Goal: Task Accomplishment & Management: Manage account settings

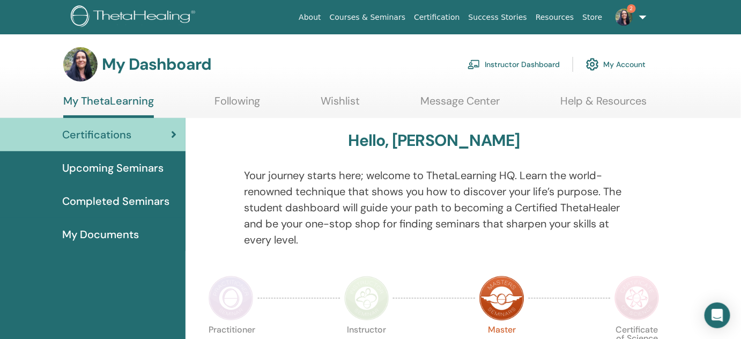
click at [506, 62] on link "Instructor Dashboard" at bounding box center [514, 65] width 92 height 24
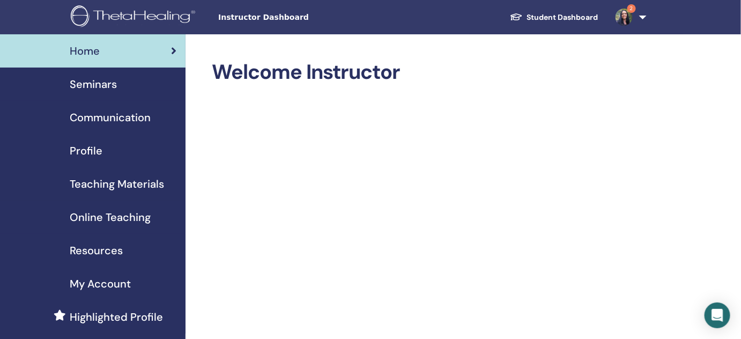
click at [84, 83] on span "Seminars" at bounding box center [93, 84] width 47 height 16
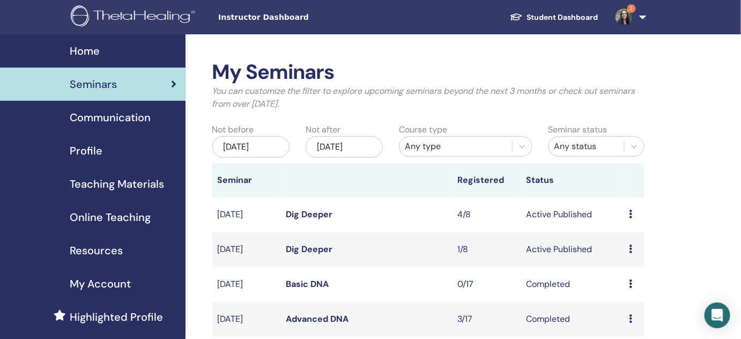
click at [631, 250] on icon at bounding box center [631, 249] width 3 height 9
click at [642, 291] on link "Attendees" at bounding box center [632, 290] width 41 height 11
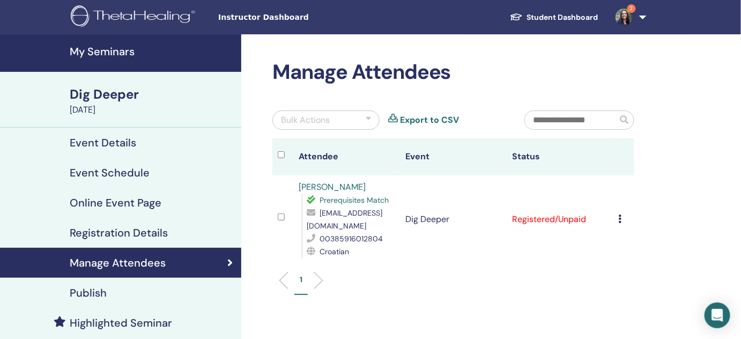
click at [322, 226] on span "stmanojlovic@icloud.com" at bounding box center [345, 219] width 76 height 23
drag, startPoint x: 307, startPoint y: 225, endPoint x: 396, endPoint y: 226, distance: 88.5
click at [383, 226] on span "stmanojlovic@icloud.com" at bounding box center [345, 219] width 76 height 23
copy span "stmanojlovic@icloud.com"
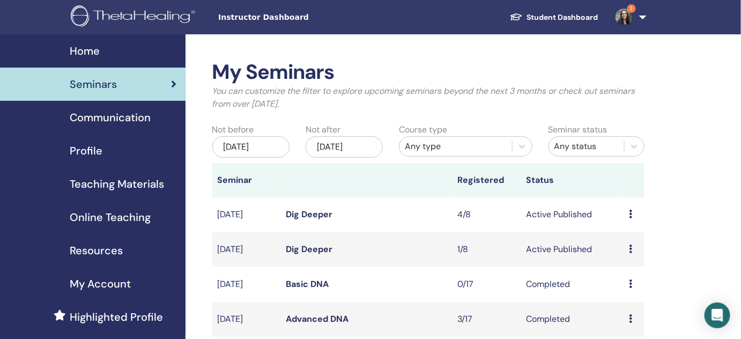
click at [95, 114] on span "Communication" at bounding box center [110, 117] width 81 height 16
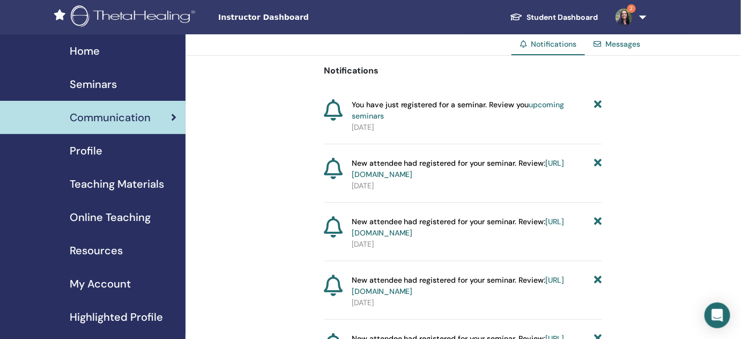
click at [100, 86] on span "Seminars" at bounding box center [93, 84] width 47 height 16
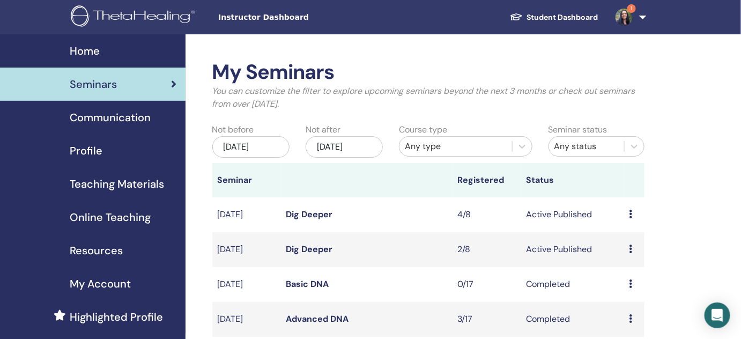
click at [632, 250] on icon at bounding box center [631, 249] width 3 height 9
click at [629, 293] on link "Attendees" at bounding box center [632, 290] width 41 height 11
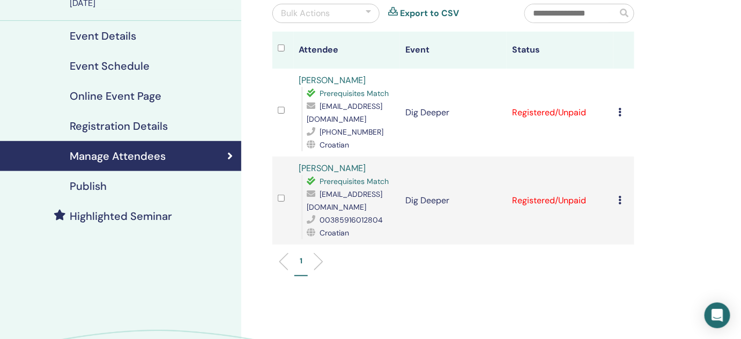
scroll to position [105, 0]
